Goal: Information Seeking & Learning: Learn about a topic

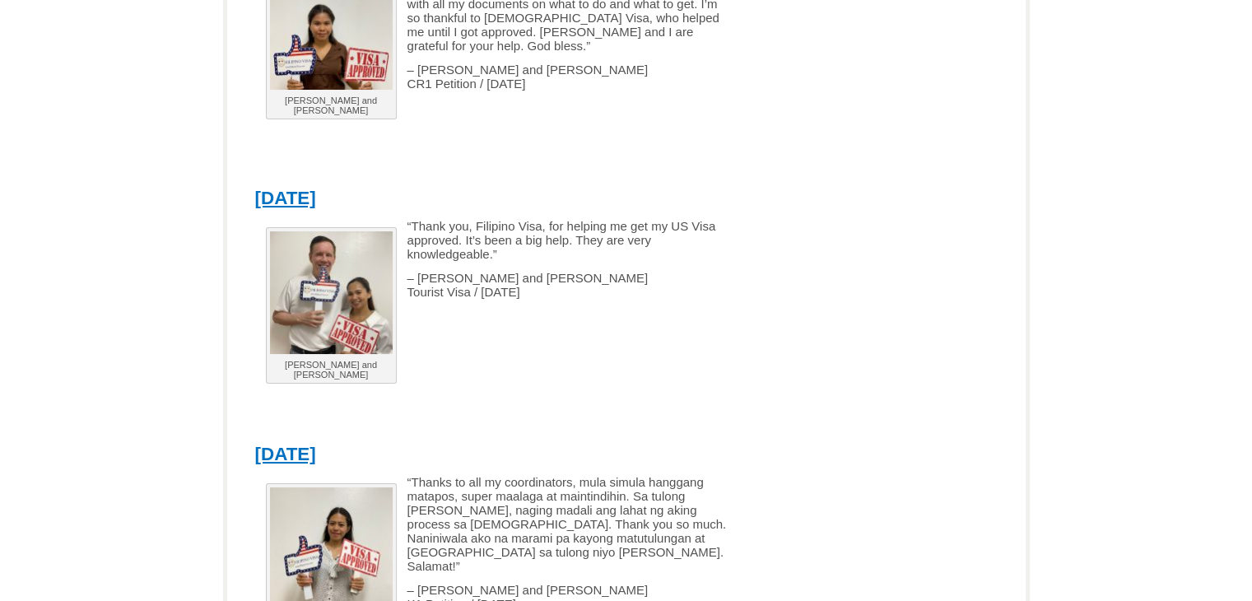
scroll to position [2634, 0]
click at [316, 189] on link "[DATE]" at bounding box center [285, 199] width 61 height 21
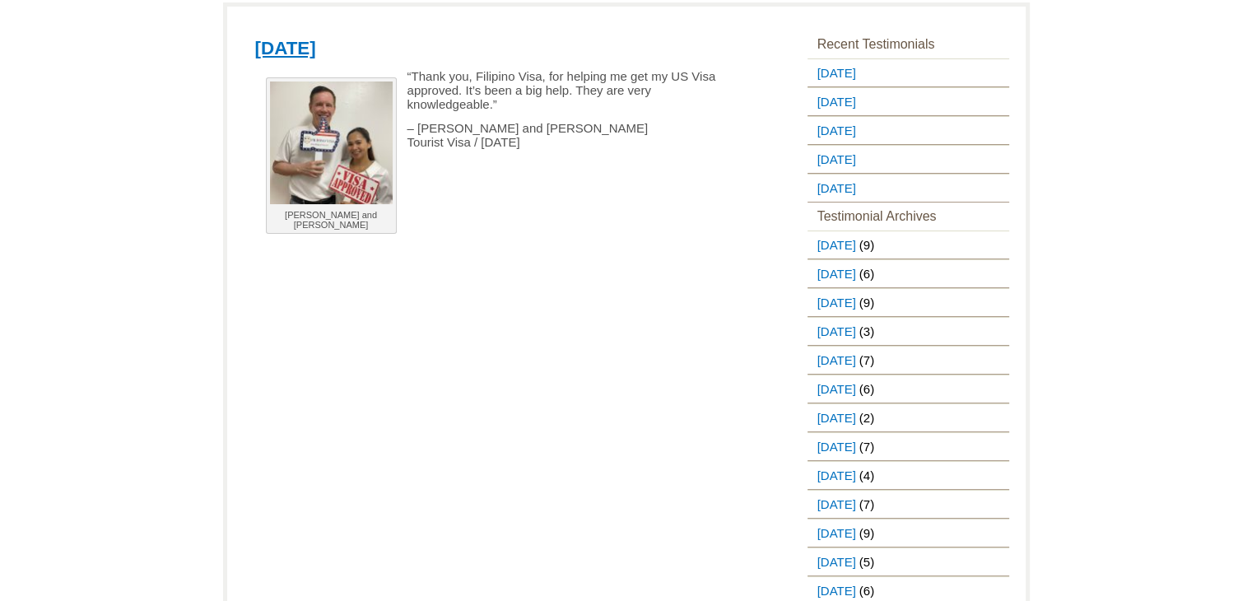
scroll to position [218, 0]
click at [859, 244] on link "[DATE]" at bounding box center [834, 247] width 52 height 27
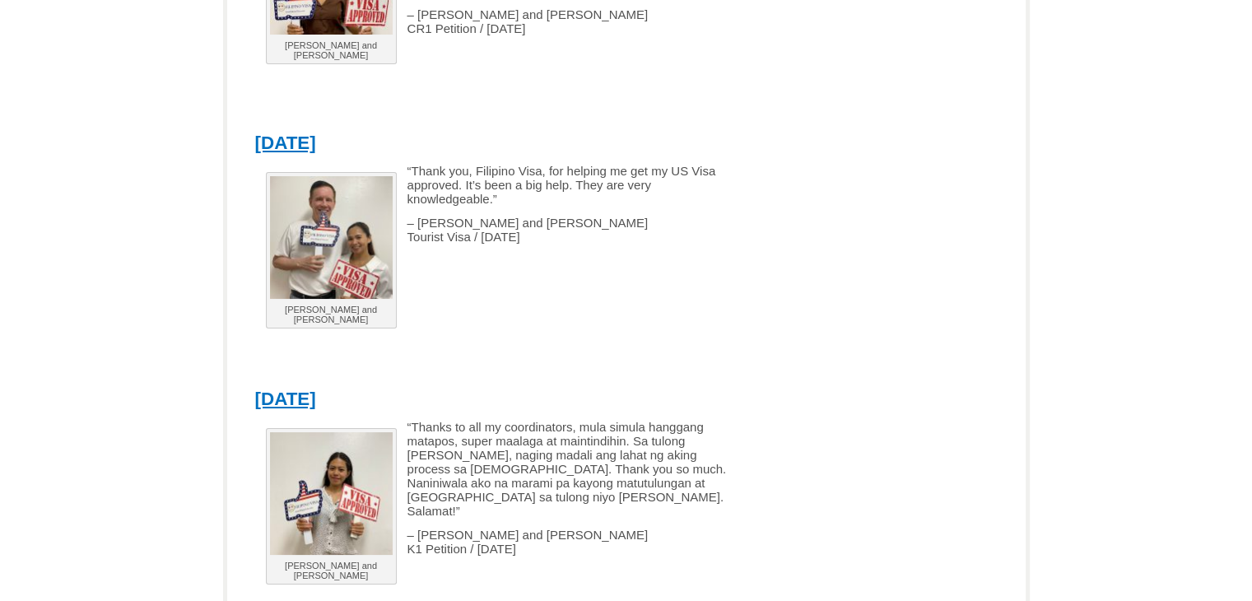
scroll to position [2693, 0]
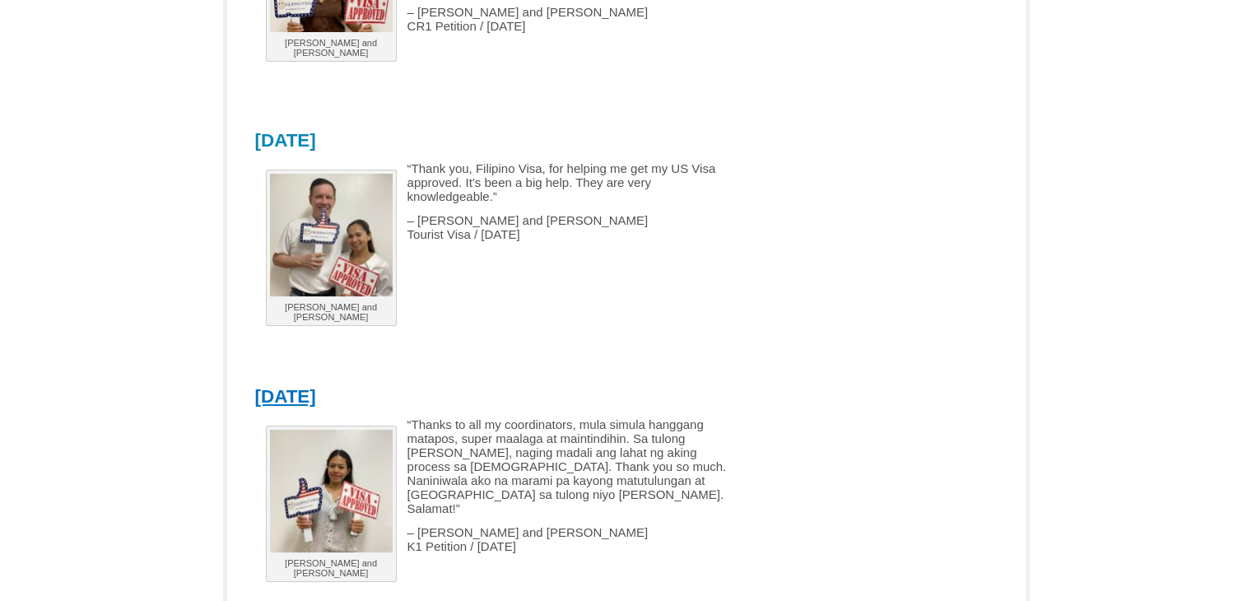
click at [316, 130] on link "[DATE]" at bounding box center [285, 140] width 61 height 21
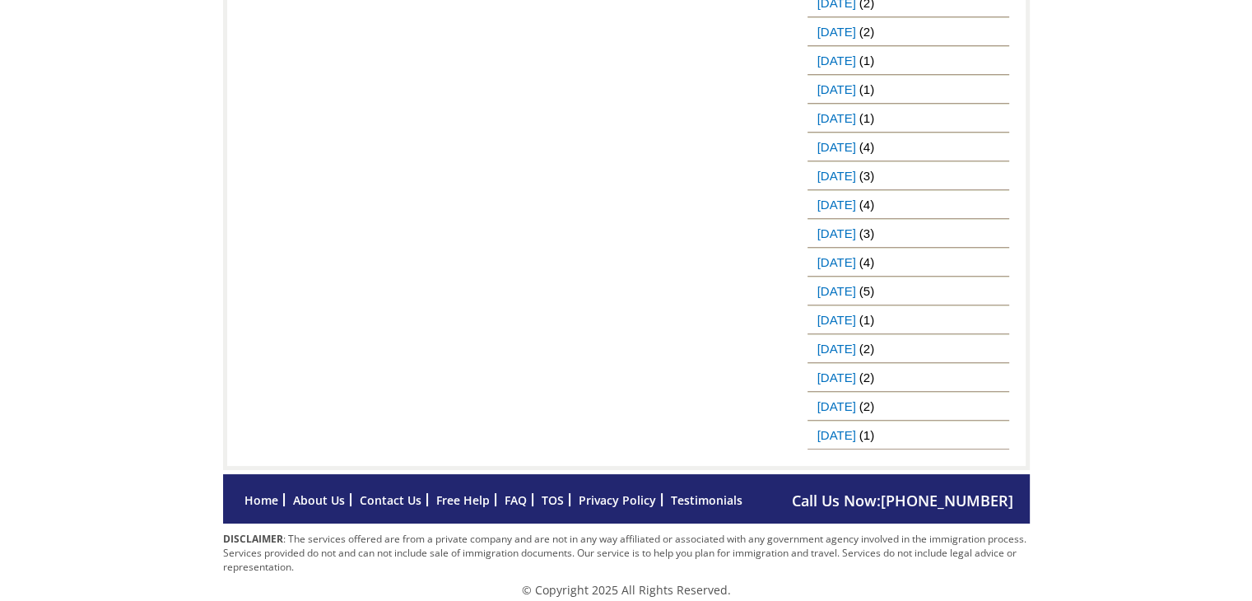
scroll to position [1722, 0]
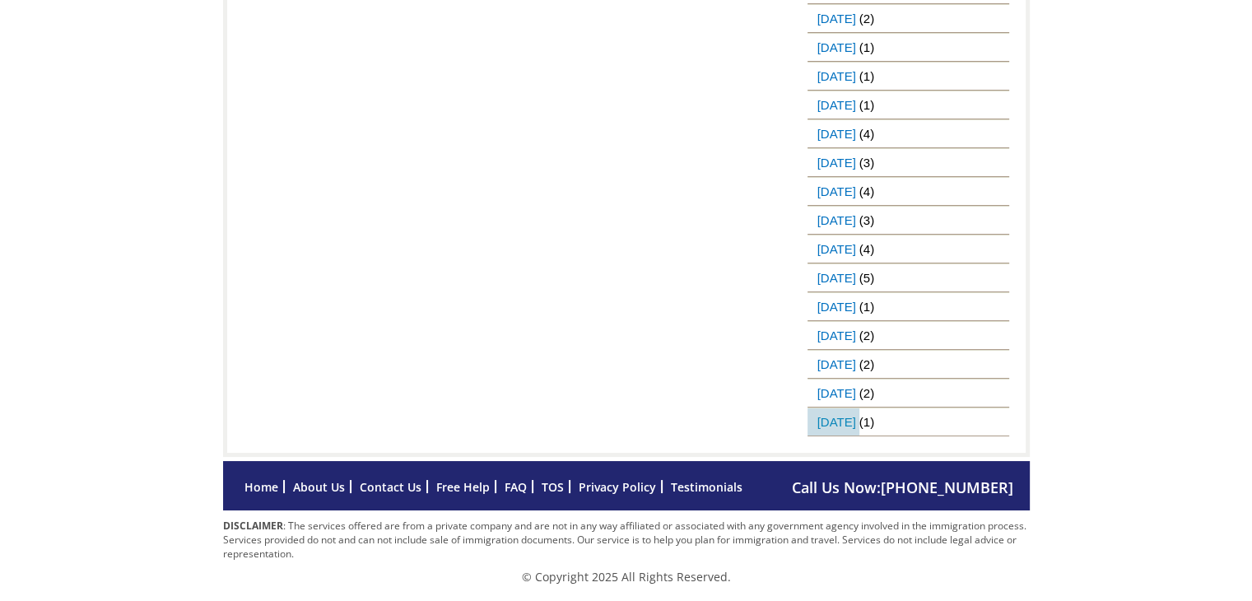
click at [859, 430] on link "[DATE]" at bounding box center [834, 421] width 52 height 27
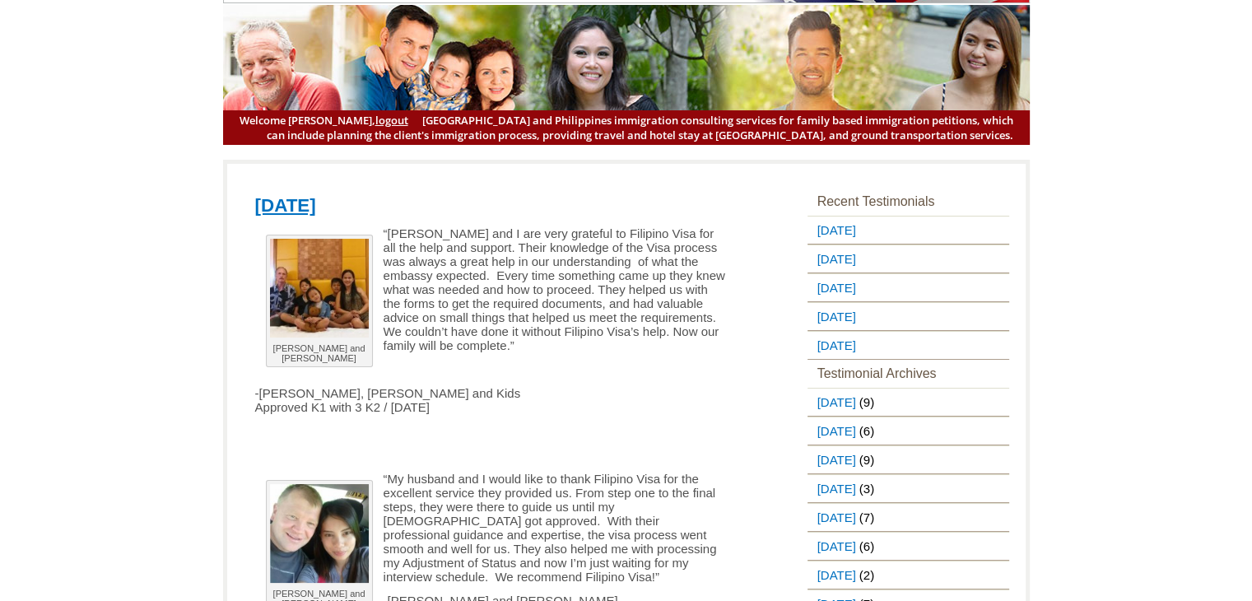
scroll to position [63, 0]
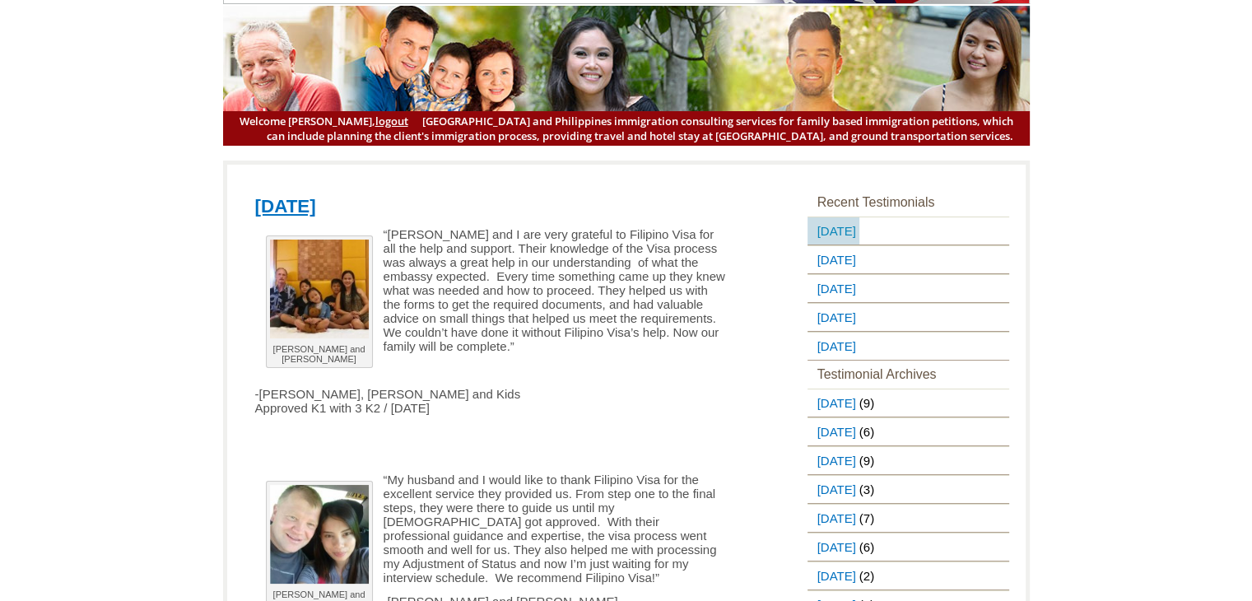
click at [859, 224] on link "[DATE]" at bounding box center [834, 230] width 52 height 27
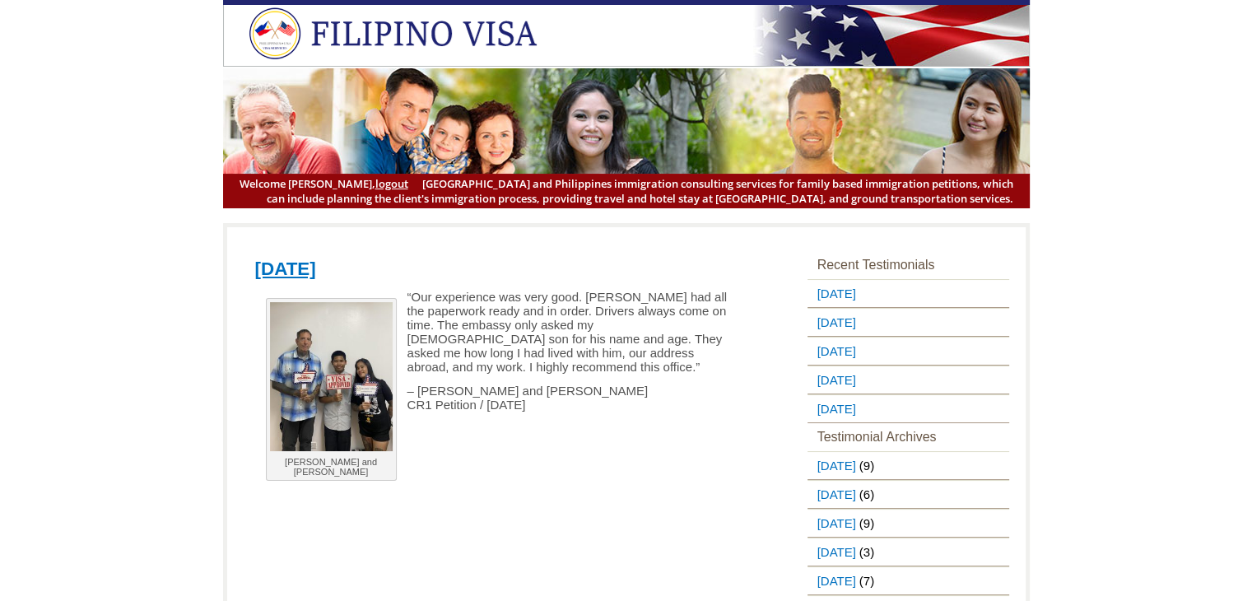
click at [930, 392] on li "[DATE]" at bounding box center [909, 380] width 202 height 29
click at [859, 412] on link "[DATE]" at bounding box center [834, 408] width 52 height 27
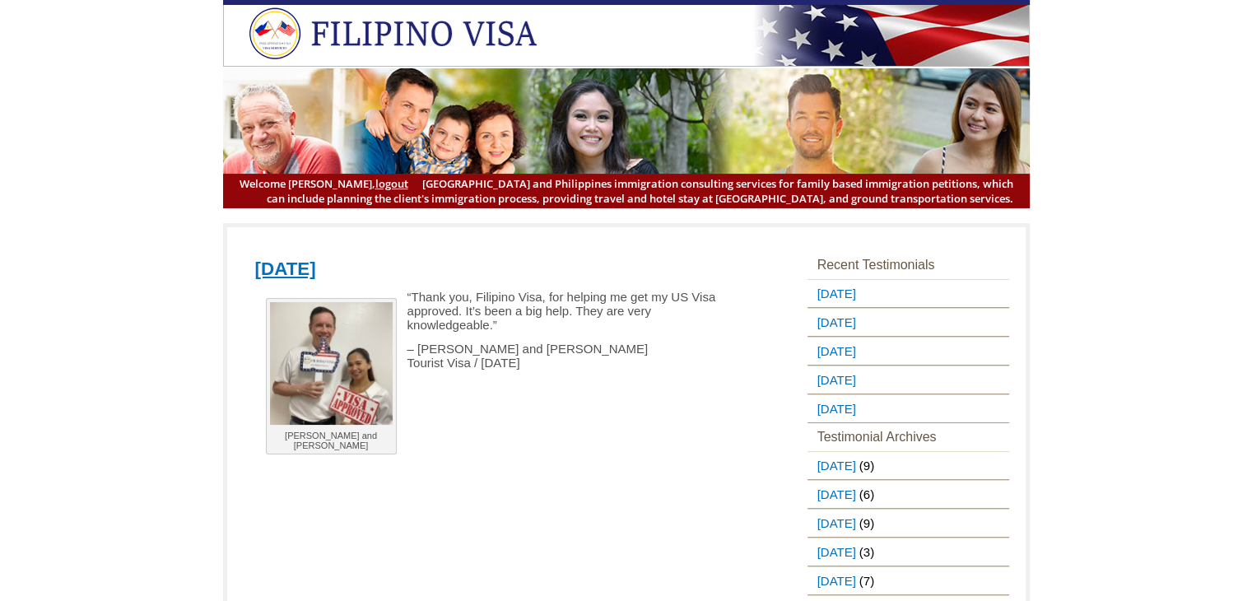
scroll to position [59, 0]
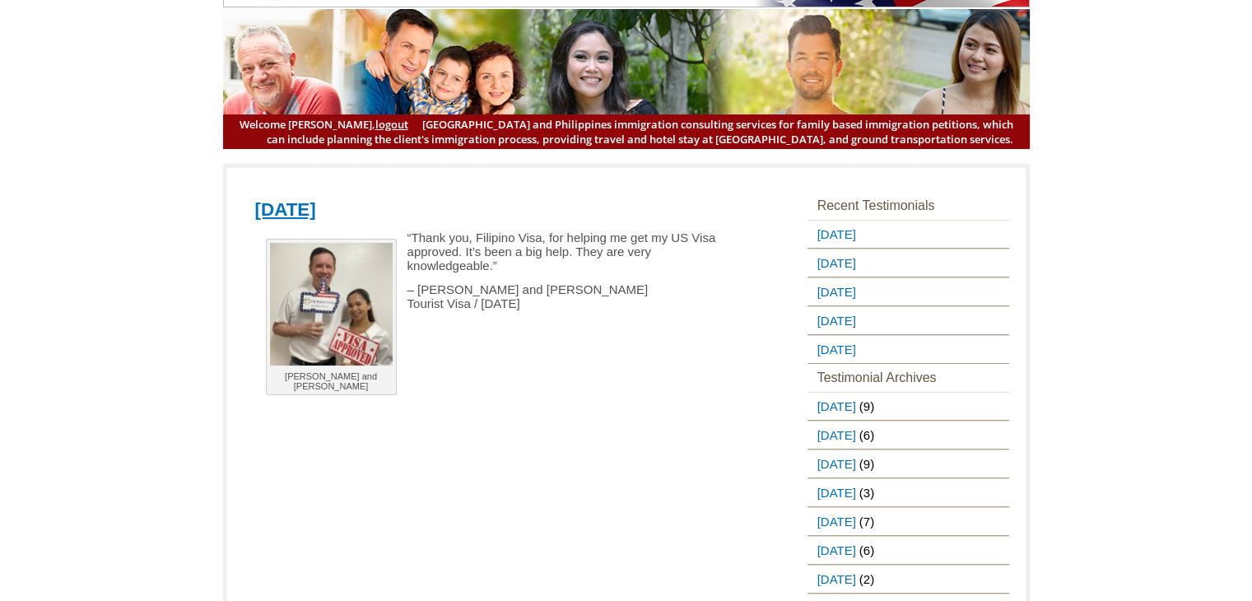
click at [192, 35] on header "Welcome [PERSON_NAME], logout [GEOGRAPHIC_DATA] and Philippines immigration con…" at bounding box center [626, 45] width 1252 height 208
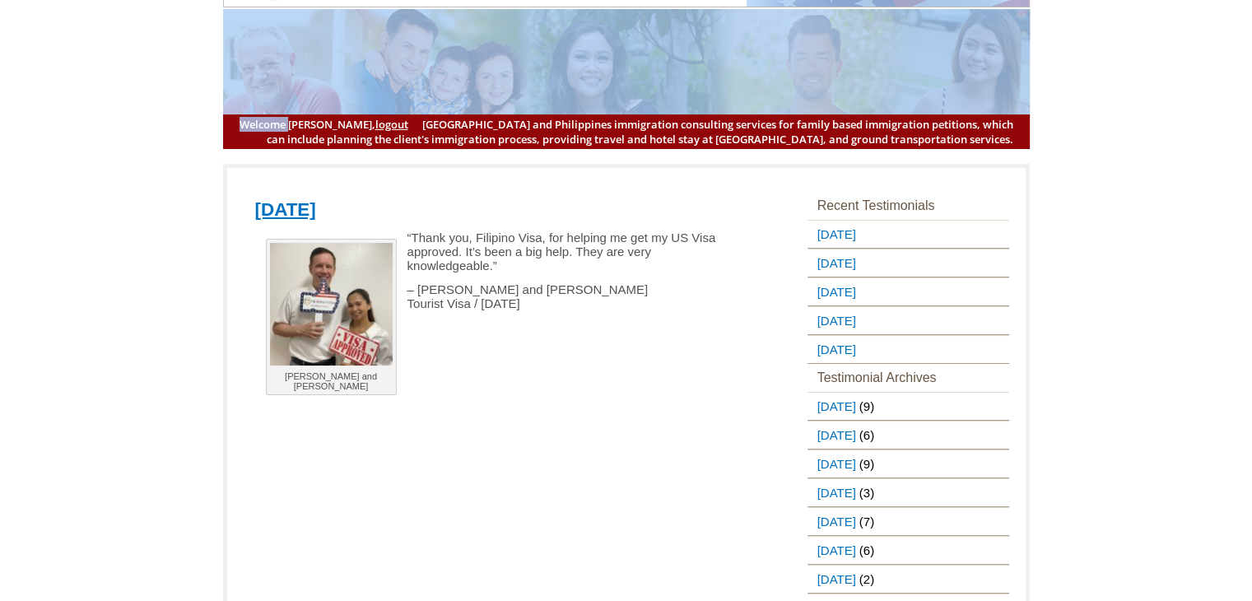
click at [192, 35] on header "Welcome [PERSON_NAME], logout [GEOGRAPHIC_DATA] and Philippines immigration con…" at bounding box center [626, 45] width 1252 height 208
click at [848, 40] on img at bounding box center [626, 61] width 807 height 105
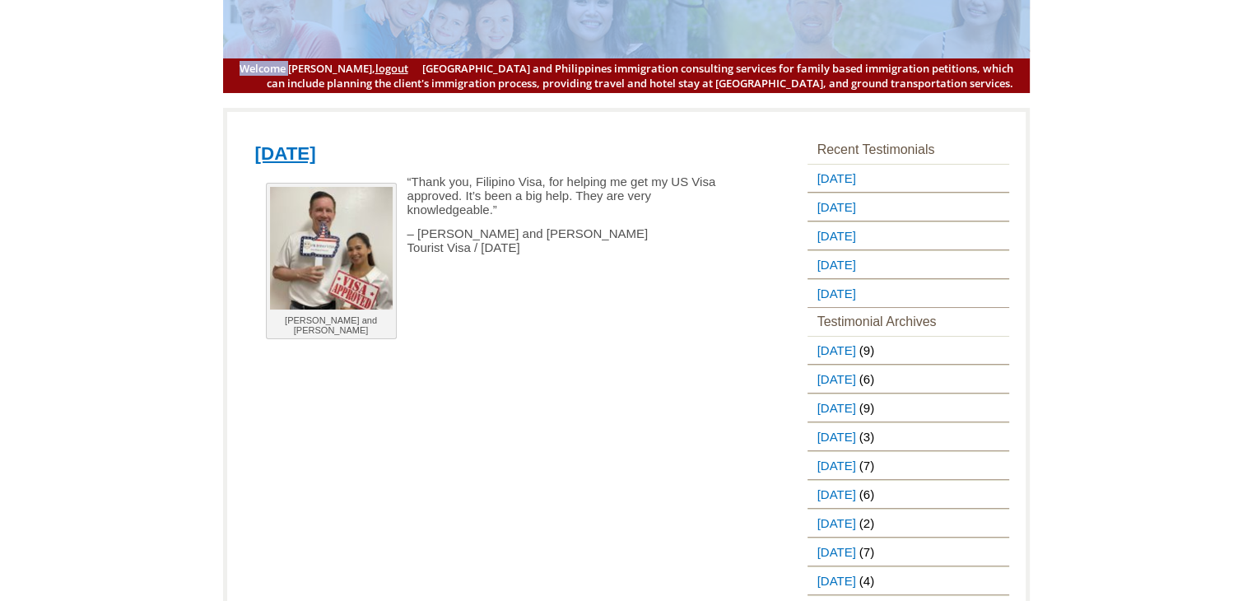
scroll to position [114, 0]
